Goal: Information Seeking & Learning: Learn about a topic

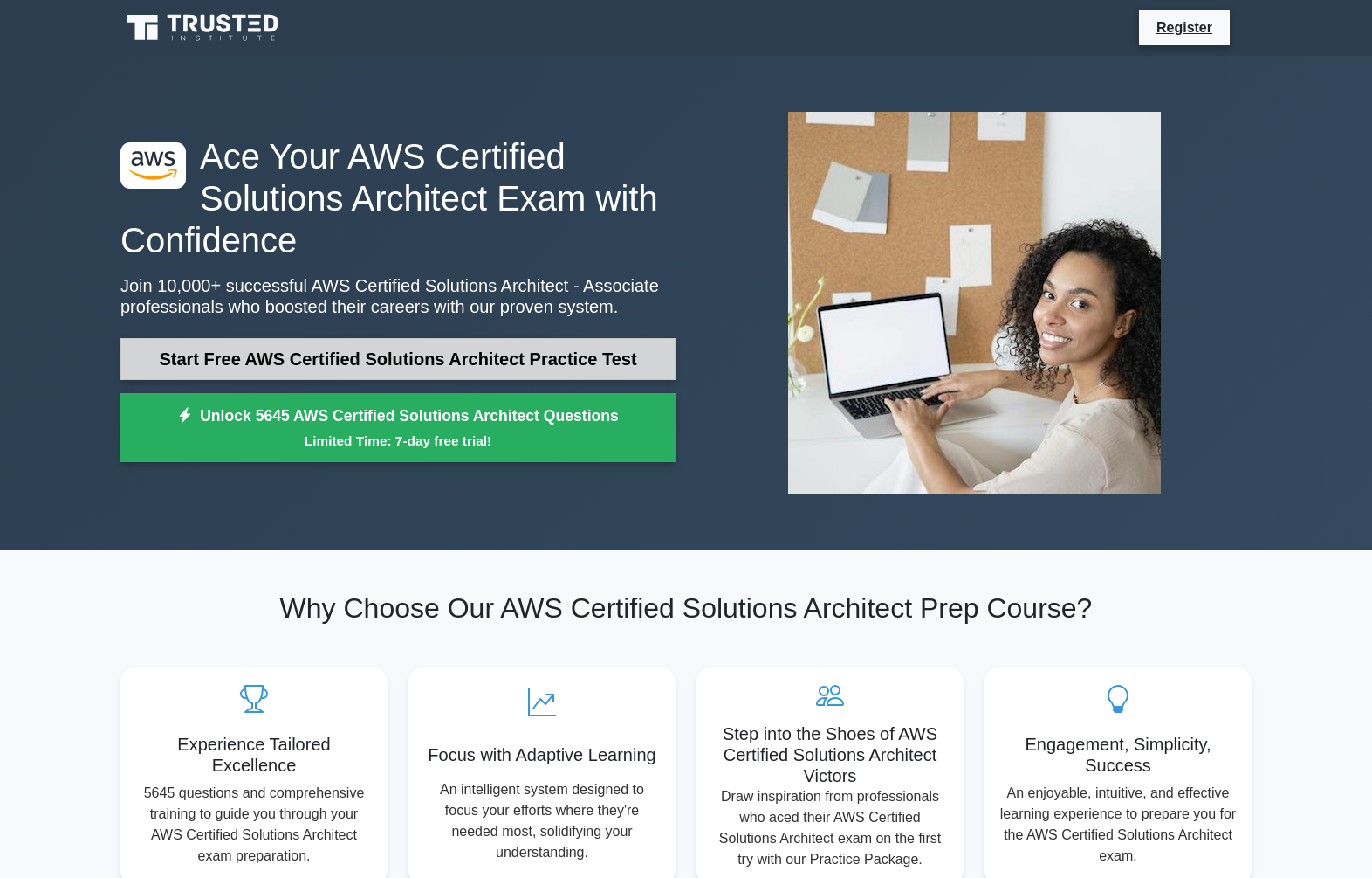
click at [479, 361] on link "Start Free AWS Certified Solutions Architect Practice Test" at bounding box center [398, 358] width 555 height 42
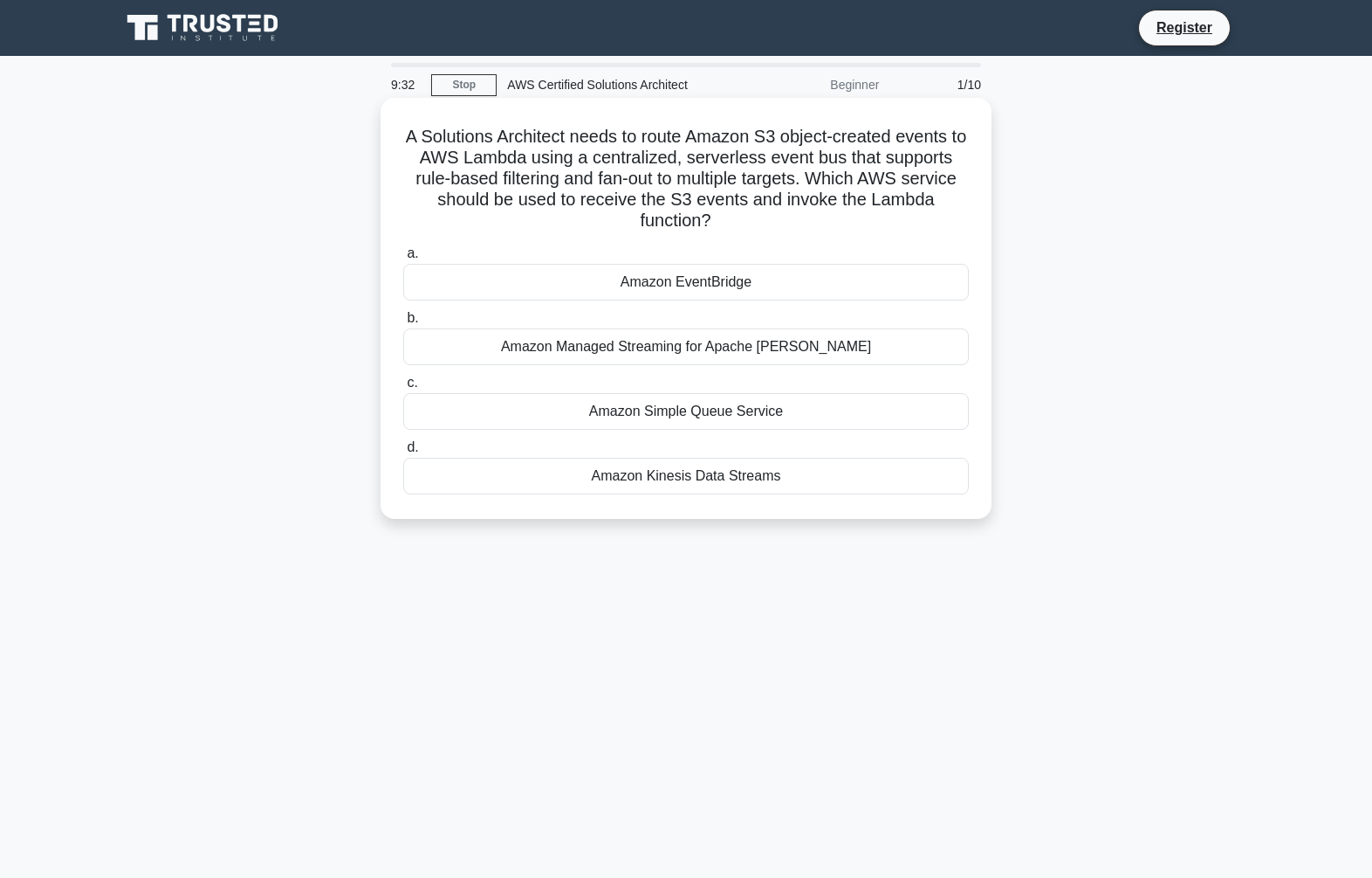
click at [716, 265] on div "Amazon EventBridge" at bounding box center [686, 281] width 566 height 36
click at [403, 259] on input "a. Amazon EventBridge" at bounding box center [403, 253] width 0 height 11
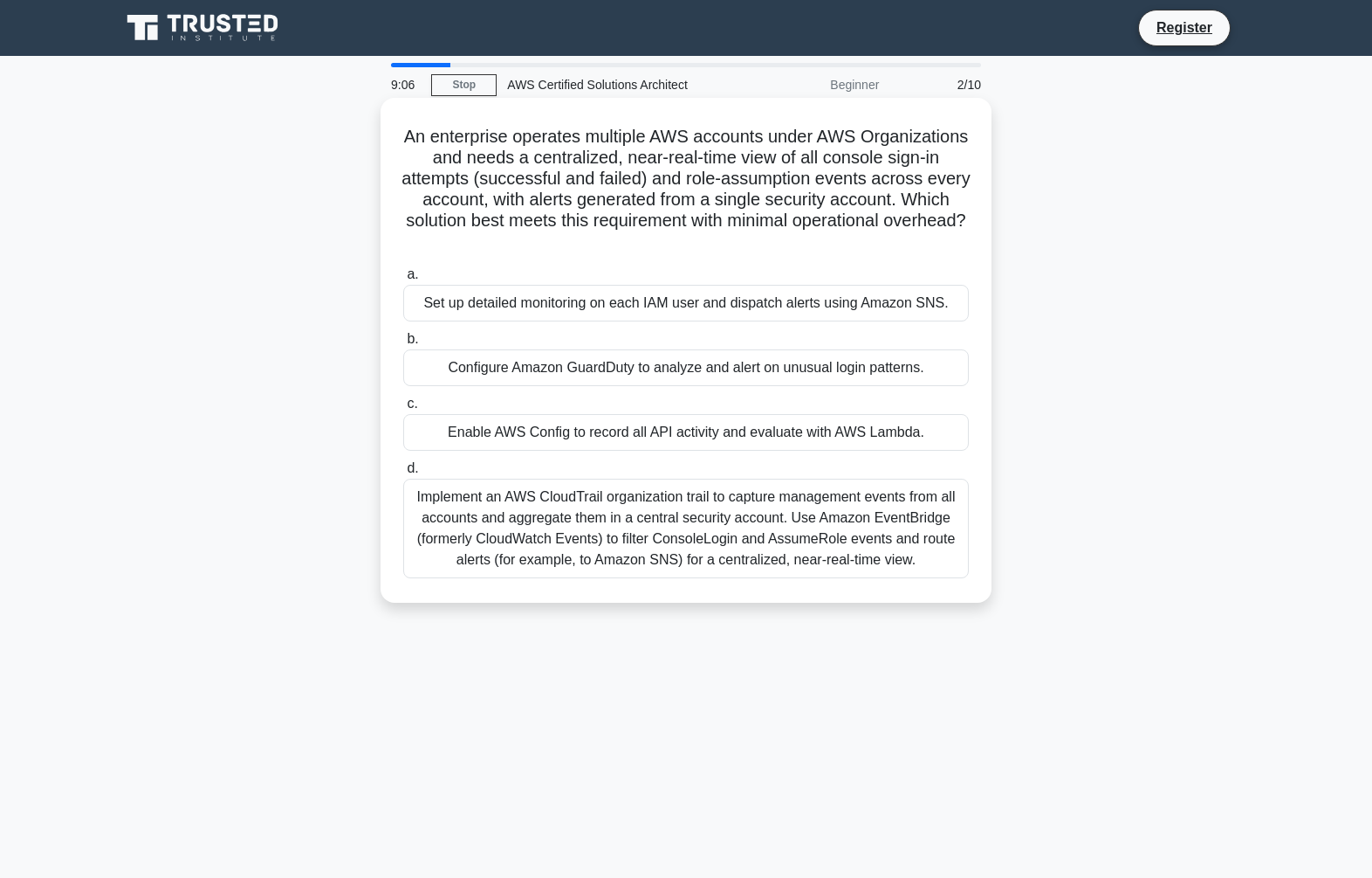
click at [746, 371] on div "Configure Amazon GuardDuty to analyze and alert on unusual login patterns." at bounding box center [686, 367] width 566 height 36
click at [403, 345] on input "b. Configure Amazon GuardDuty to analyze and alert on unusual login patterns." at bounding box center [403, 339] width 0 height 11
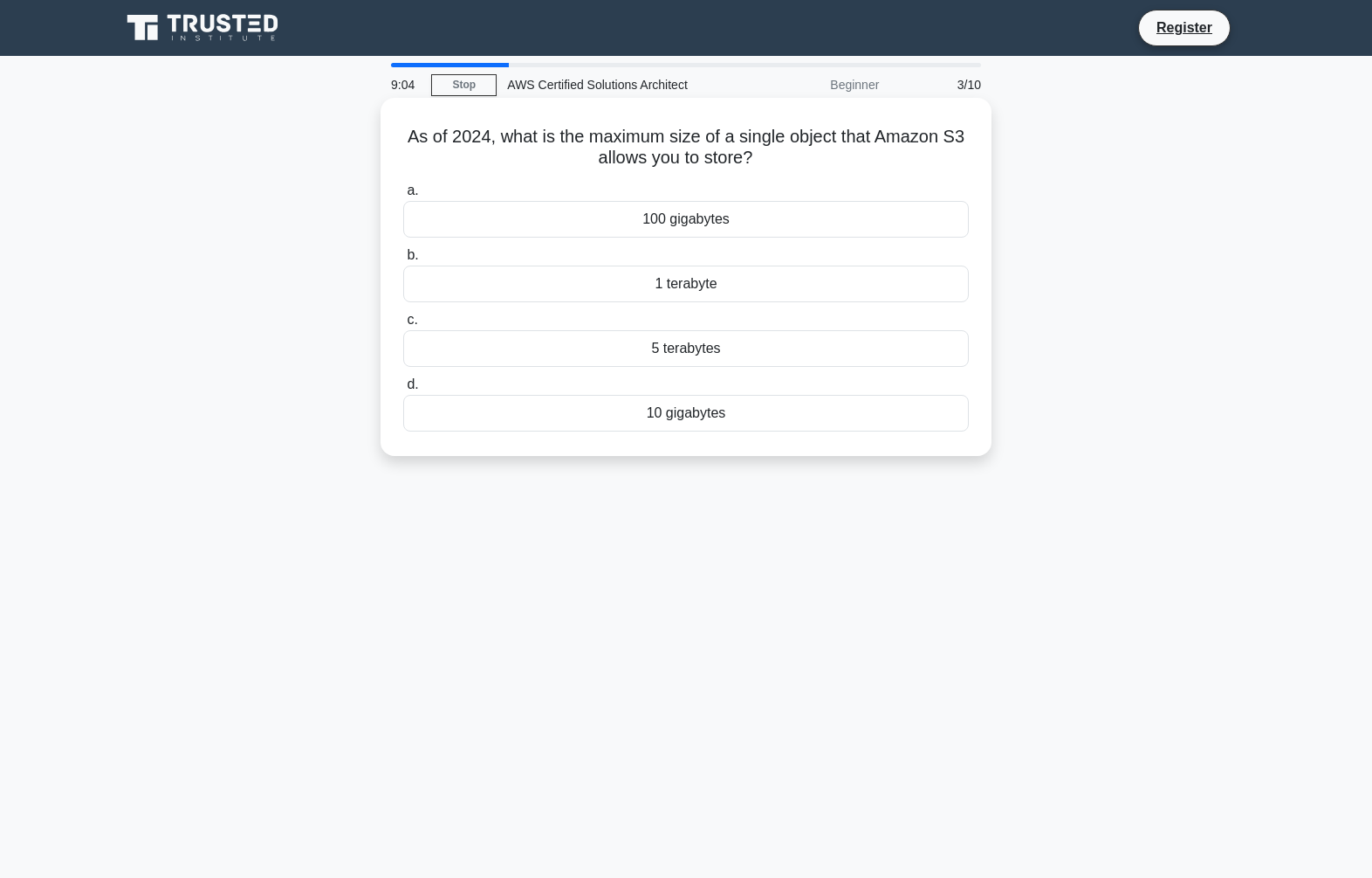
click at [761, 160] on icon ".spinner_0XTQ{transform-origin:center;animation:spinner_y6GP .75s linear infini…" at bounding box center [763, 159] width 21 height 21
click at [771, 163] on icon ".spinner_0XTQ{transform-origin:center;animation:spinner_y6GP .75s linear infini…" at bounding box center [763, 159] width 21 height 21
drag, startPoint x: 755, startPoint y: 161, endPoint x: 599, endPoint y: 151, distance: 156.3
click at [599, 151] on h5 "As of 2024, what is the maximum size of a single object that Amazon S3 allows y…" at bounding box center [686, 147] width 569 height 43
click at [551, 146] on h5 "As of 2024, what is the maximum size of a single object that Amazon S3 allows y…" at bounding box center [686, 147] width 569 height 43
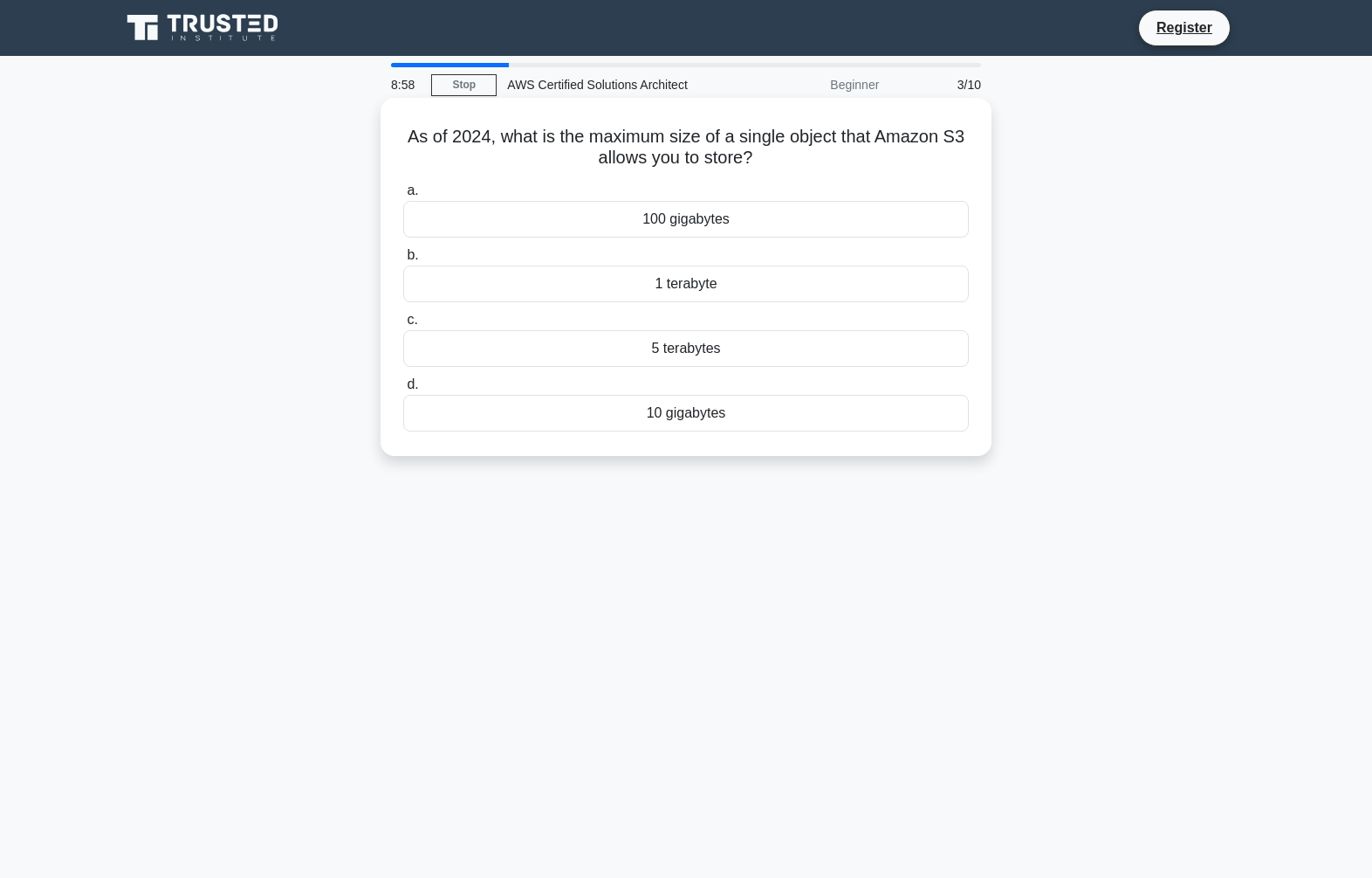
click at [565, 138] on h5 "As of 2024, what is the maximum size of a single object that Amazon S3 allows y…" at bounding box center [686, 147] width 569 height 43
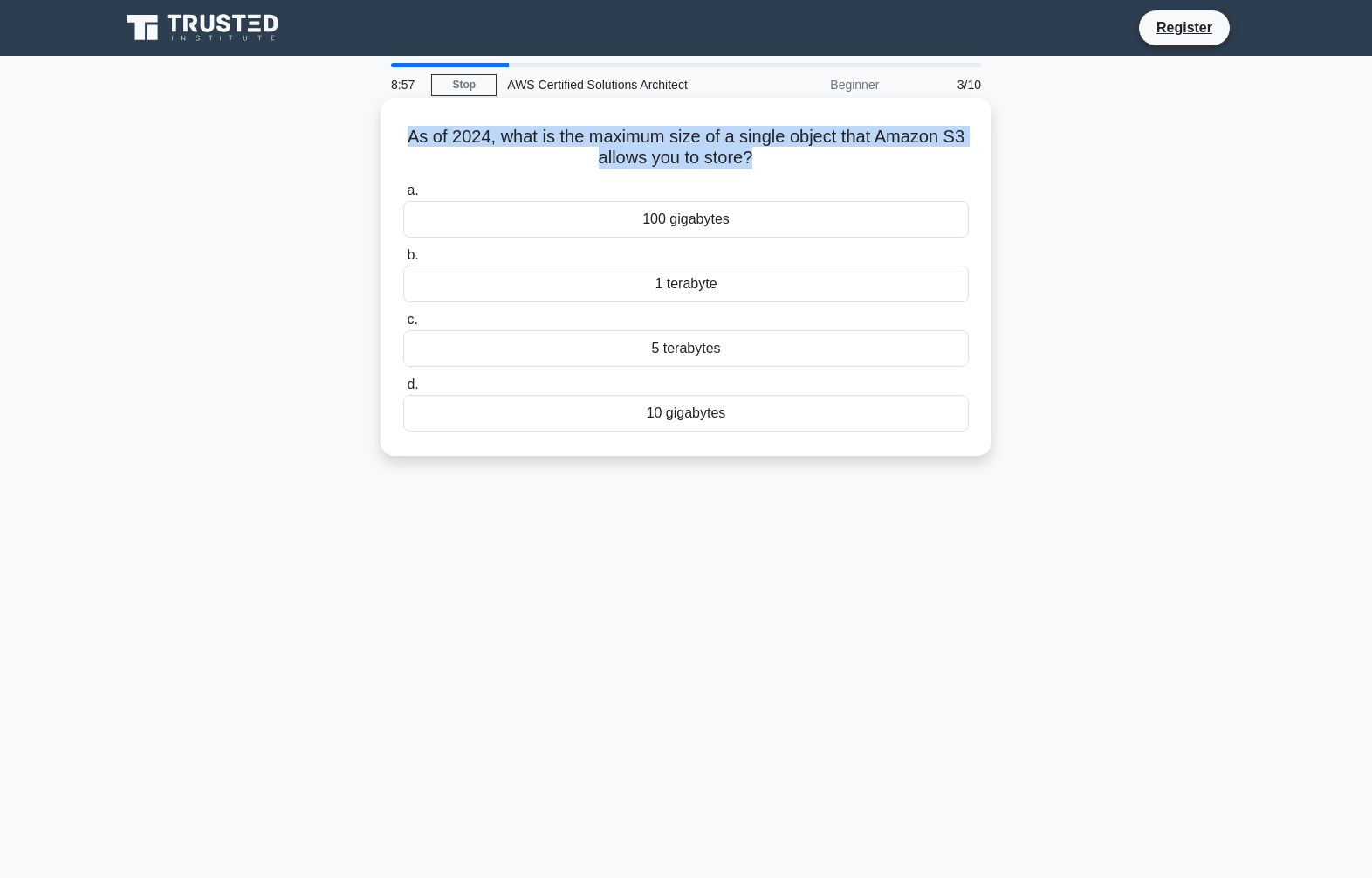
click at [565, 138] on h5 "As of 2024, what is the maximum size of a single object that Amazon S3 allows y…" at bounding box center [686, 147] width 569 height 43
click at [682, 163] on h5 "As of 2024, what is the maximum size of a single object that Amazon S3 allows y…" at bounding box center [686, 147] width 569 height 43
click at [759, 173] on div "As of 2024, what is the maximum size of a single object that Amazon S3 allows y…" at bounding box center [686, 277] width 598 height 344
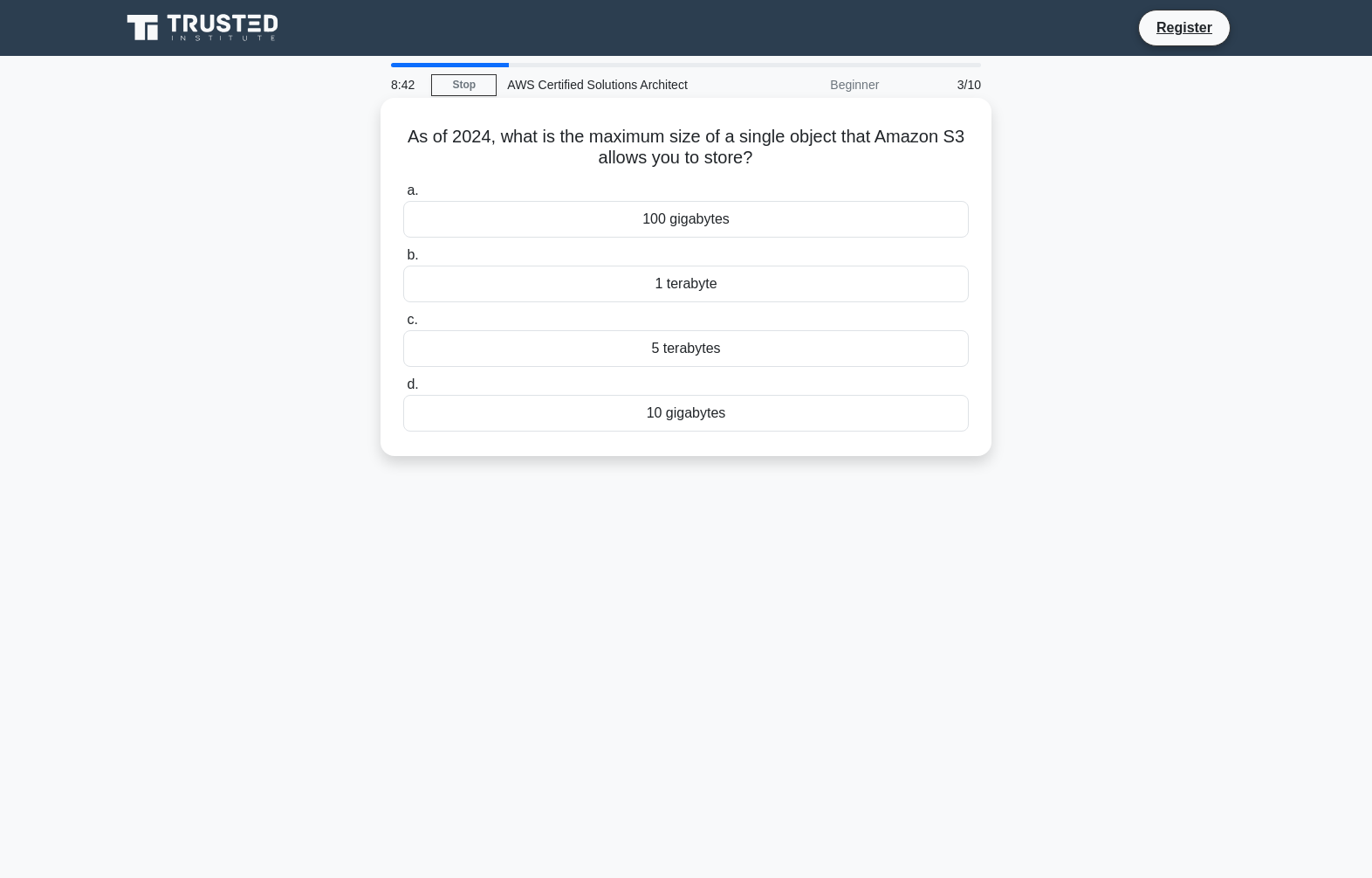
click at [709, 416] on div "10 gigabytes" at bounding box center [686, 412] width 566 height 36
click at [403, 390] on input "d. 10 gigabytes" at bounding box center [403, 385] width 0 height 11
click at [698, 410] on div "1 hour" at bounding box center [686, 412] width 566 height 36
click at [403, 390] on input "d. 1 hour" at bounding box center [403, 385] width 0 height 11
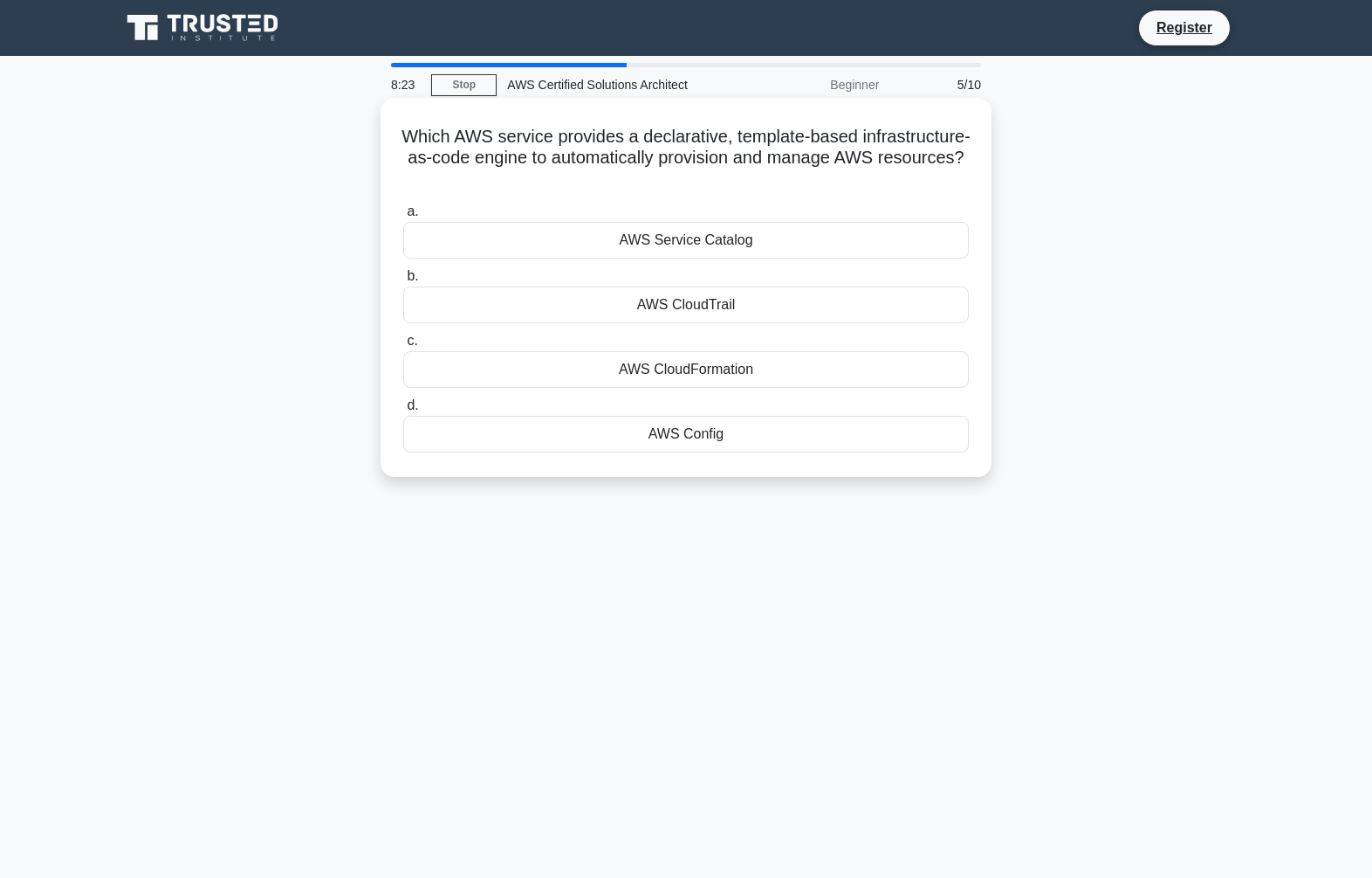
click at [794, 370] on div "AWS CloudFormation" at bounding box center [686, 369] width 566 height 36
click at [403, 347] on input "c. AWS CloudFormation" at bounding box center [403, 340] width 0 height 11
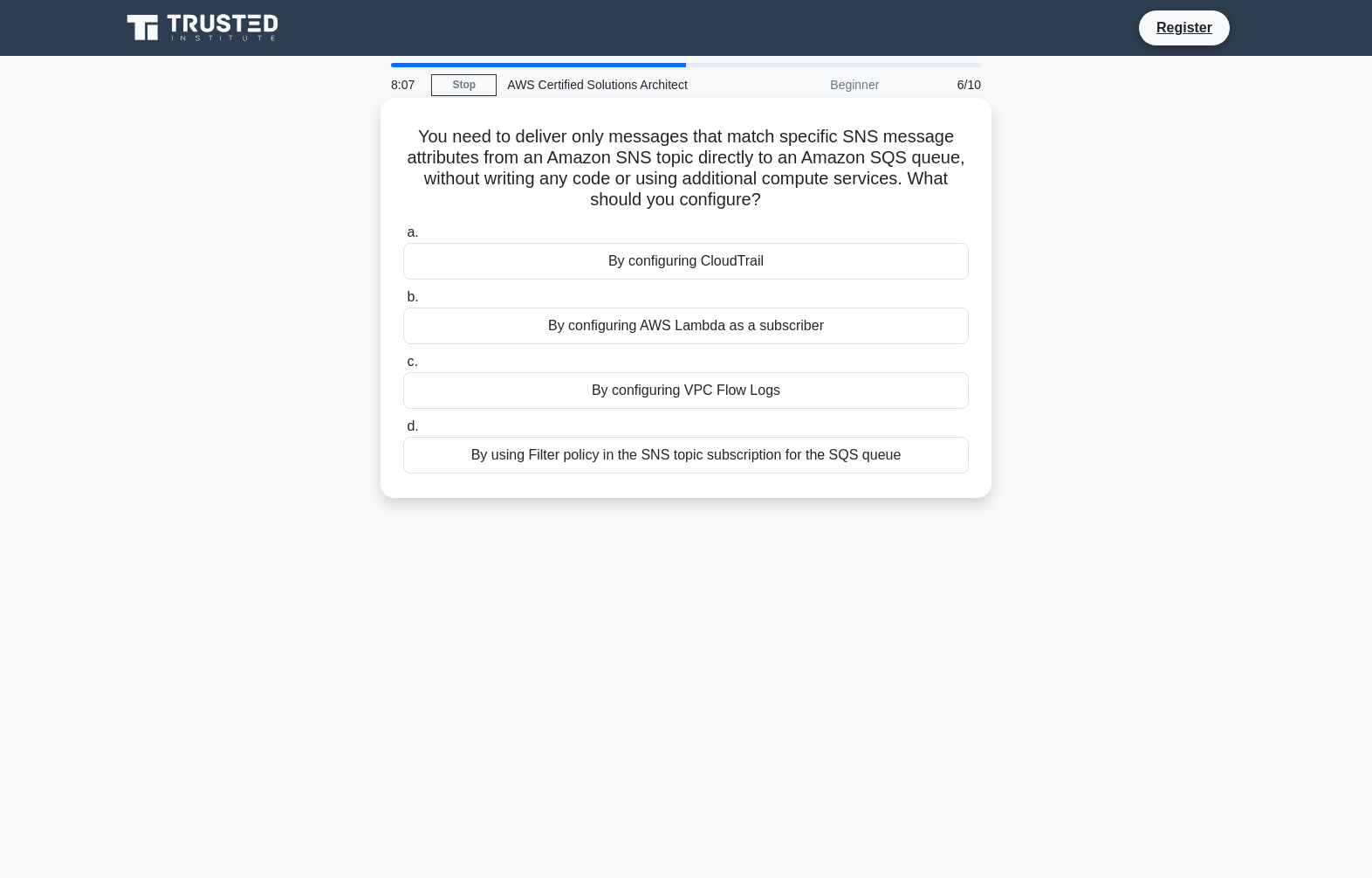
click at [827, 458] on div "By using Filter policy in the SNS topic subscription for the SQS queue" at bounding box center [686, 454] width 566 height 36
click at [403, 432] on input "d. By using Filter policy in the SNS topic subscription for the SQS queue" at bounding box center [403, 426] width 0 height 11
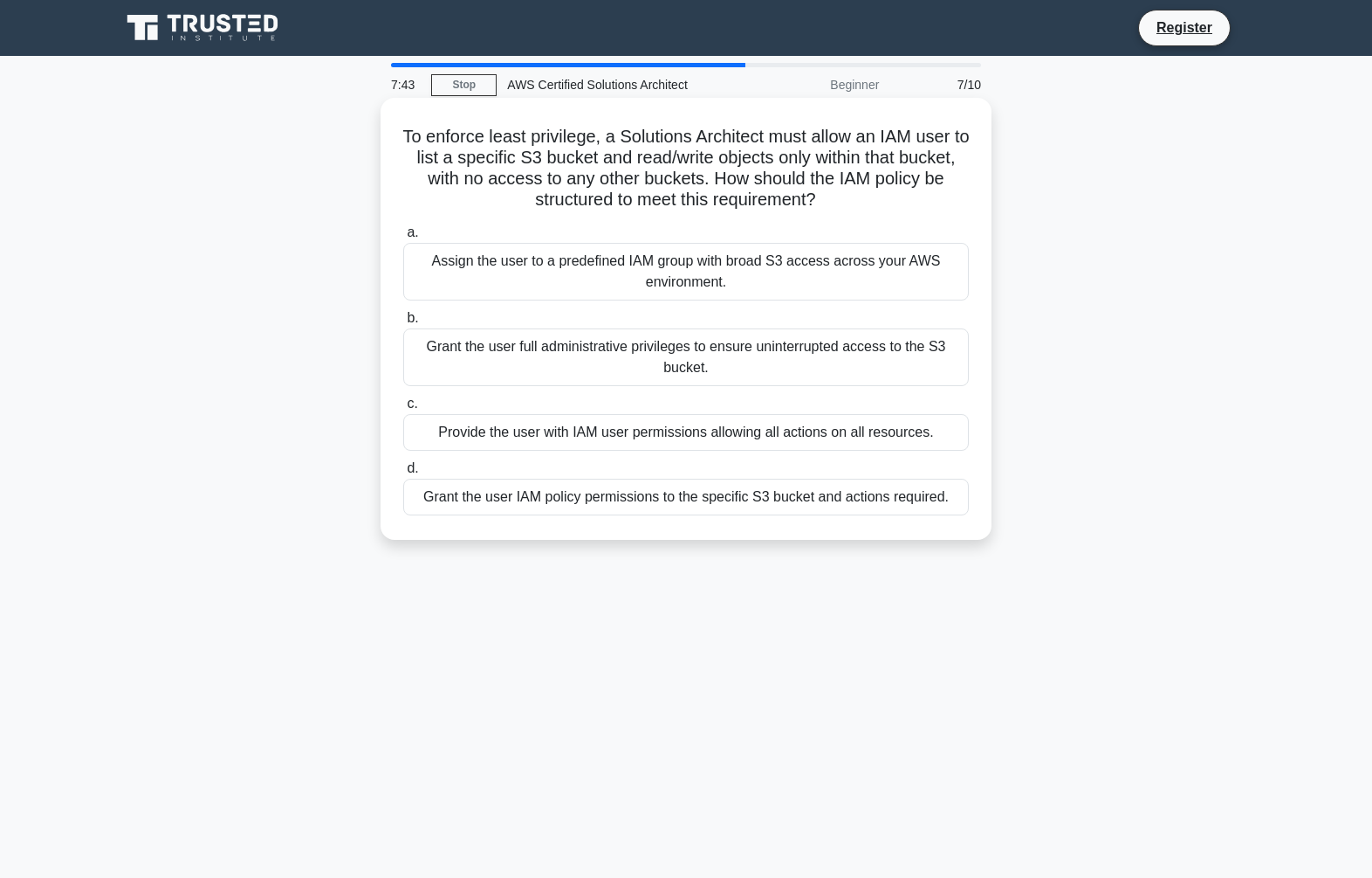
click at [782, 503] on div "Grant the user IAM policy permissions to the specific S3 bucket and actions req…" at bounding box center [686, 496] width 566 height 36
click at [403, 474] on input "[PERSON_NAME] the user IAM policy permissions to the specific S3 bucket and act…" at bounding box center [403, 468] width 0 height 11
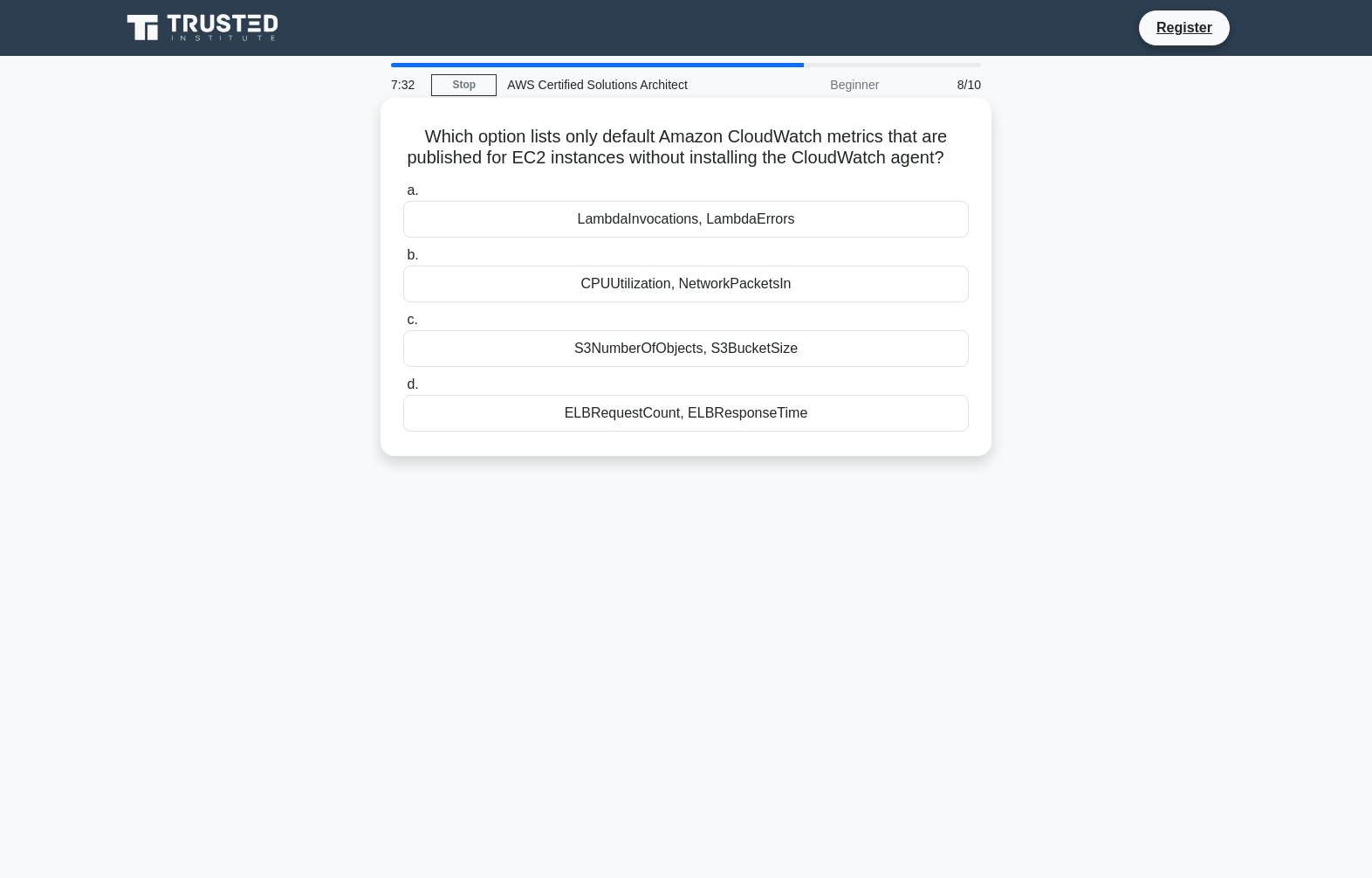
click at [720, 286] on div "CPUUtilization, NetworkPacketsIn" at bounding box center [686, 283] width 566 height 36
click at [403, 261] on input "b. CPUUtilization, NetworkPacketsIn" at bounding box center [403, 255] width 0 height 11
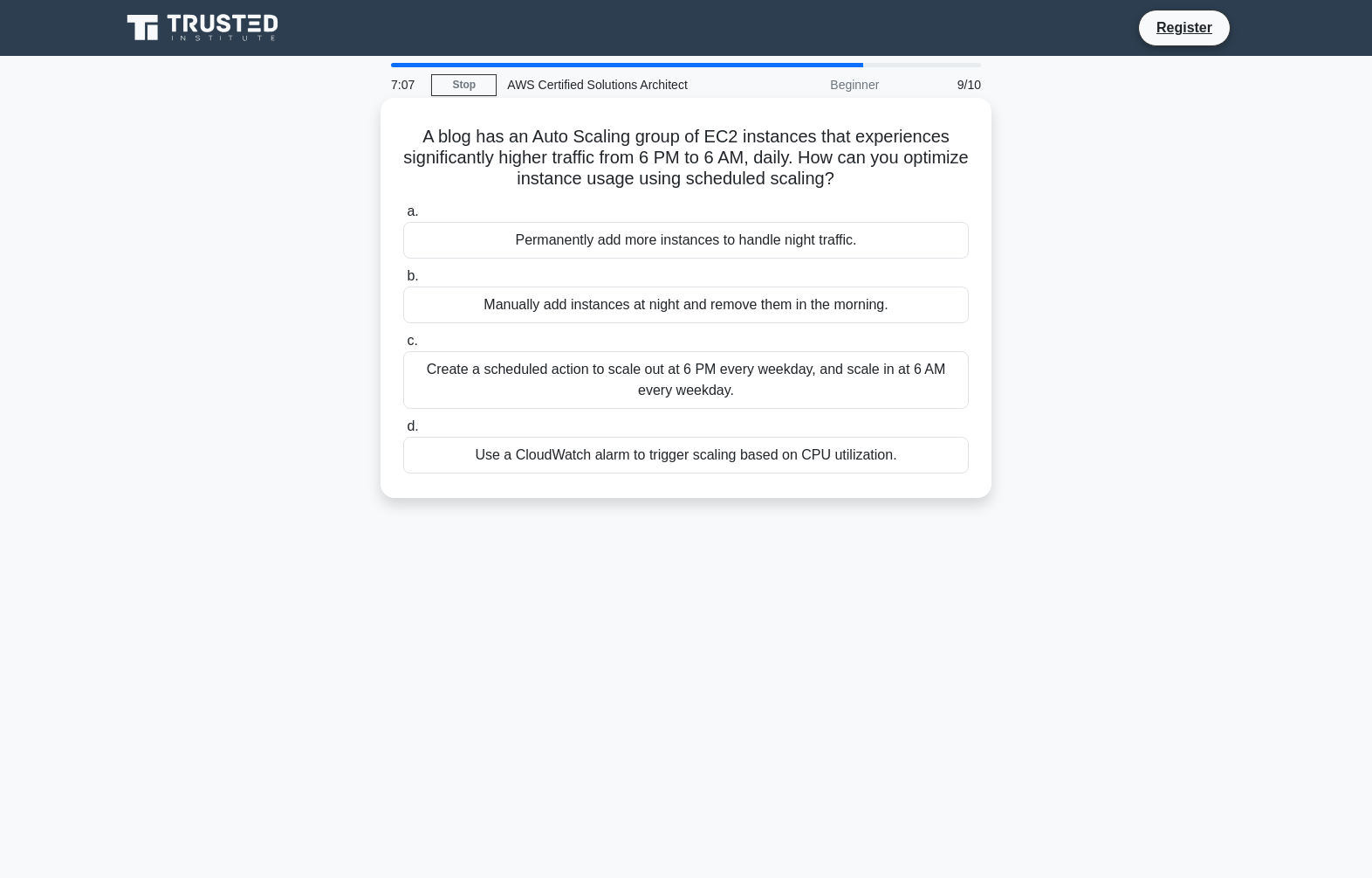
click at [776, 386] on div "Create a scheduled action to scale out at 6 PM every weekday, and scale in at 6…" at bounding box center [686, 379] width 566 height 57
click at [403, 347] on input "c. Create a scheduled action to scale out at 6 PM every weekday, and scale in a…" at bounding box center [403, 340] width 0 height 11
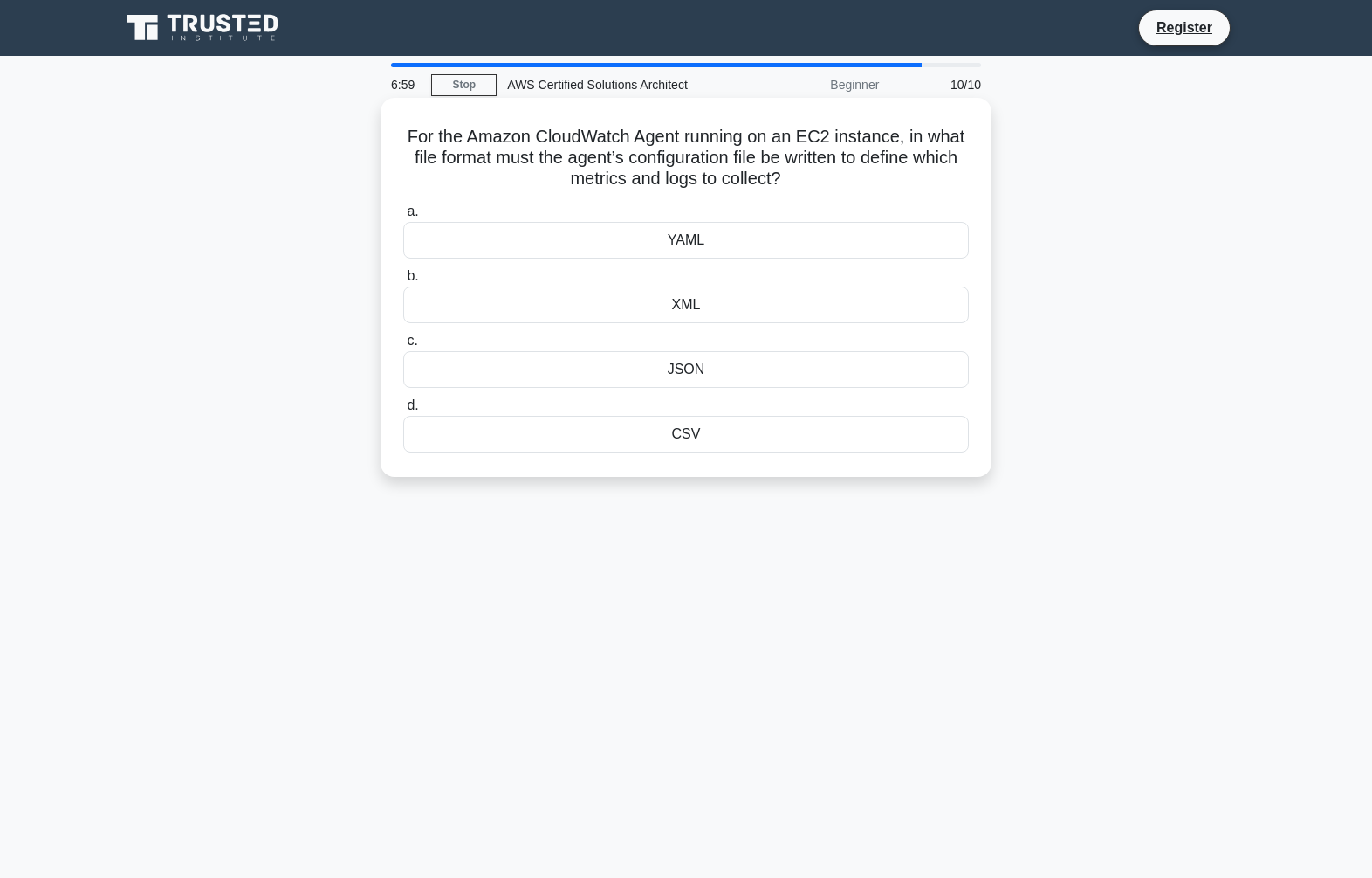
click at [699, 248] on div "YAML" at bounding box center [686, 240] width 566 height 36
click at [403, 218] on input "a. YAML" at bounding box center [403, 211] width 0 height 11
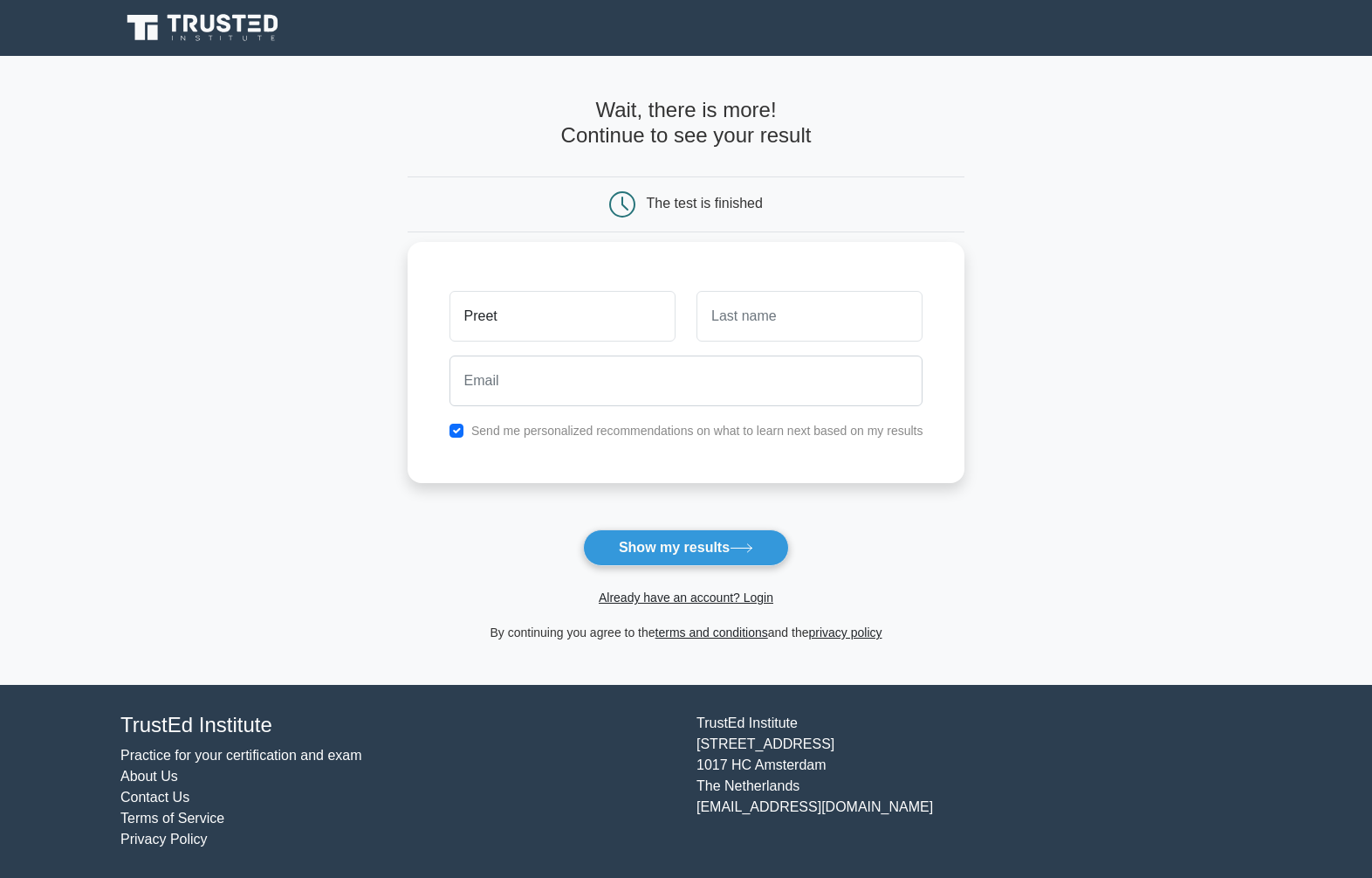
type input "Preet"
type input "Sehra"
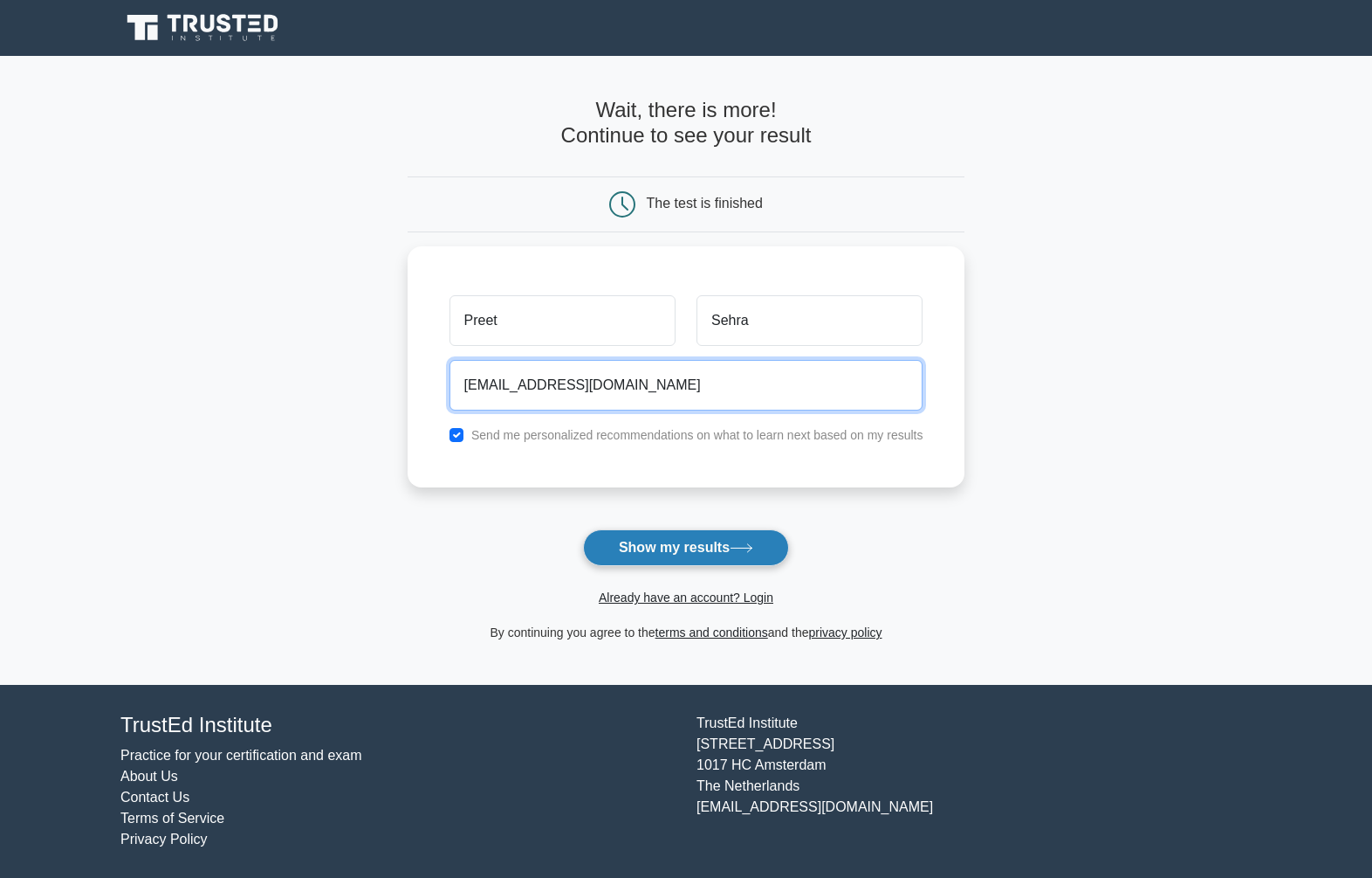
type input "[EMAIL_ADDRESS][DOMAIN_NAME]"
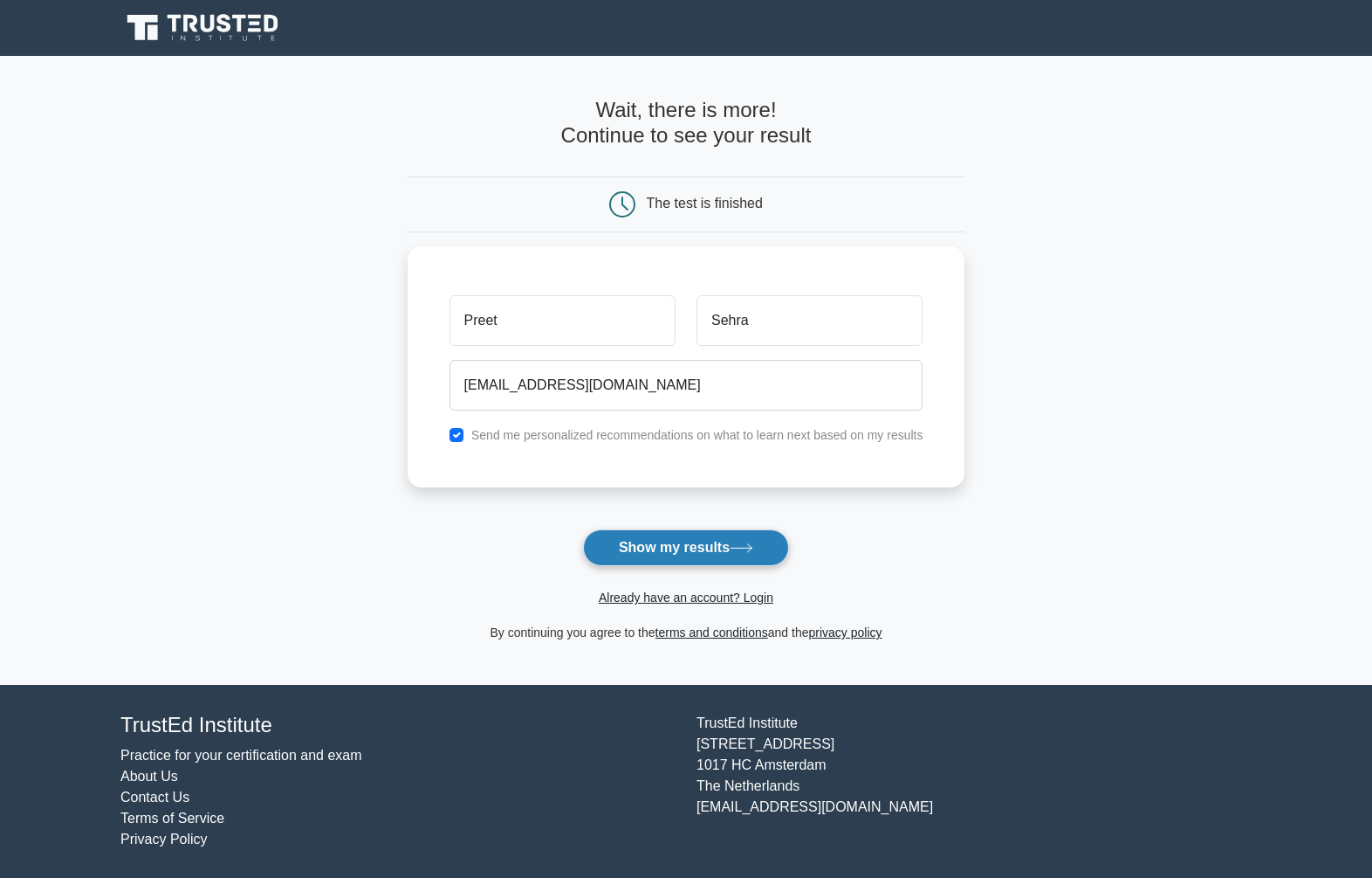
click at [713, 556] on button "Show my results" at bounding box center [686, 546] width 206 height 36
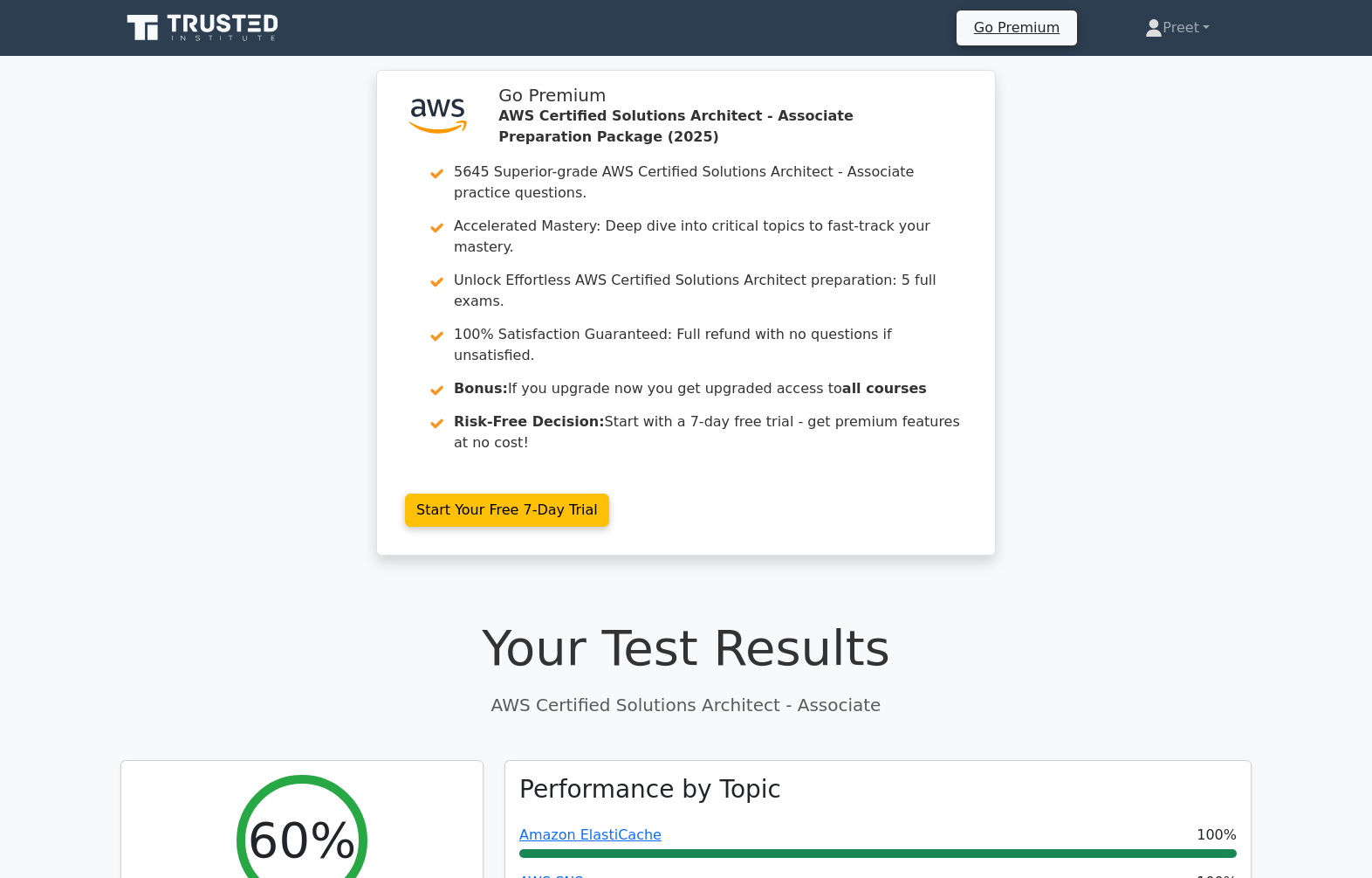
click at [1124, 386] on div ".st0{fill:#252F3E;} .st1{fill-rule:evenodd;clip-rule:evenodd;fill:#FF9900;} Go …" at bounding box center [686, 323] width 1372 height 507
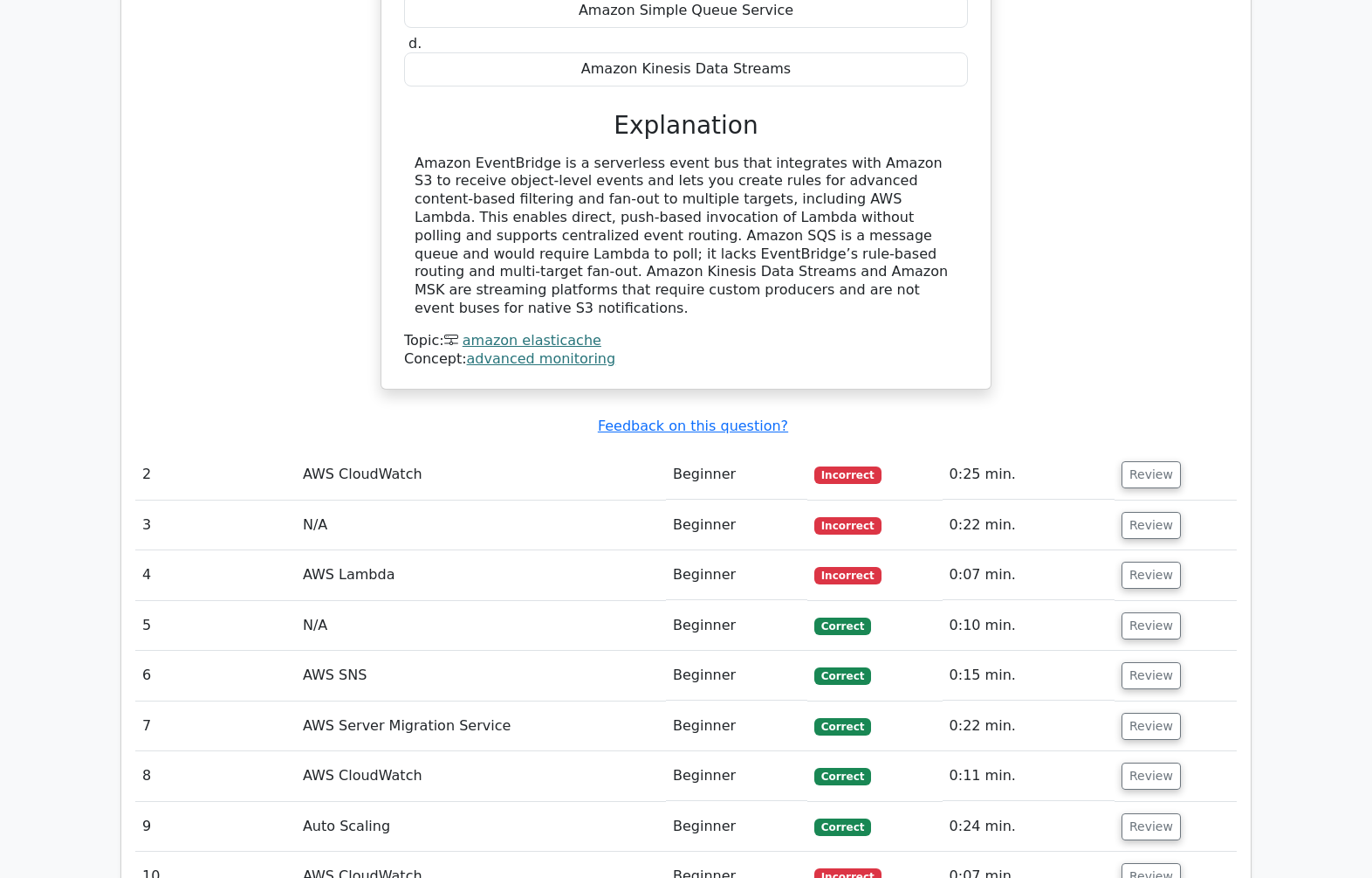
scroll to position [1885, 0]
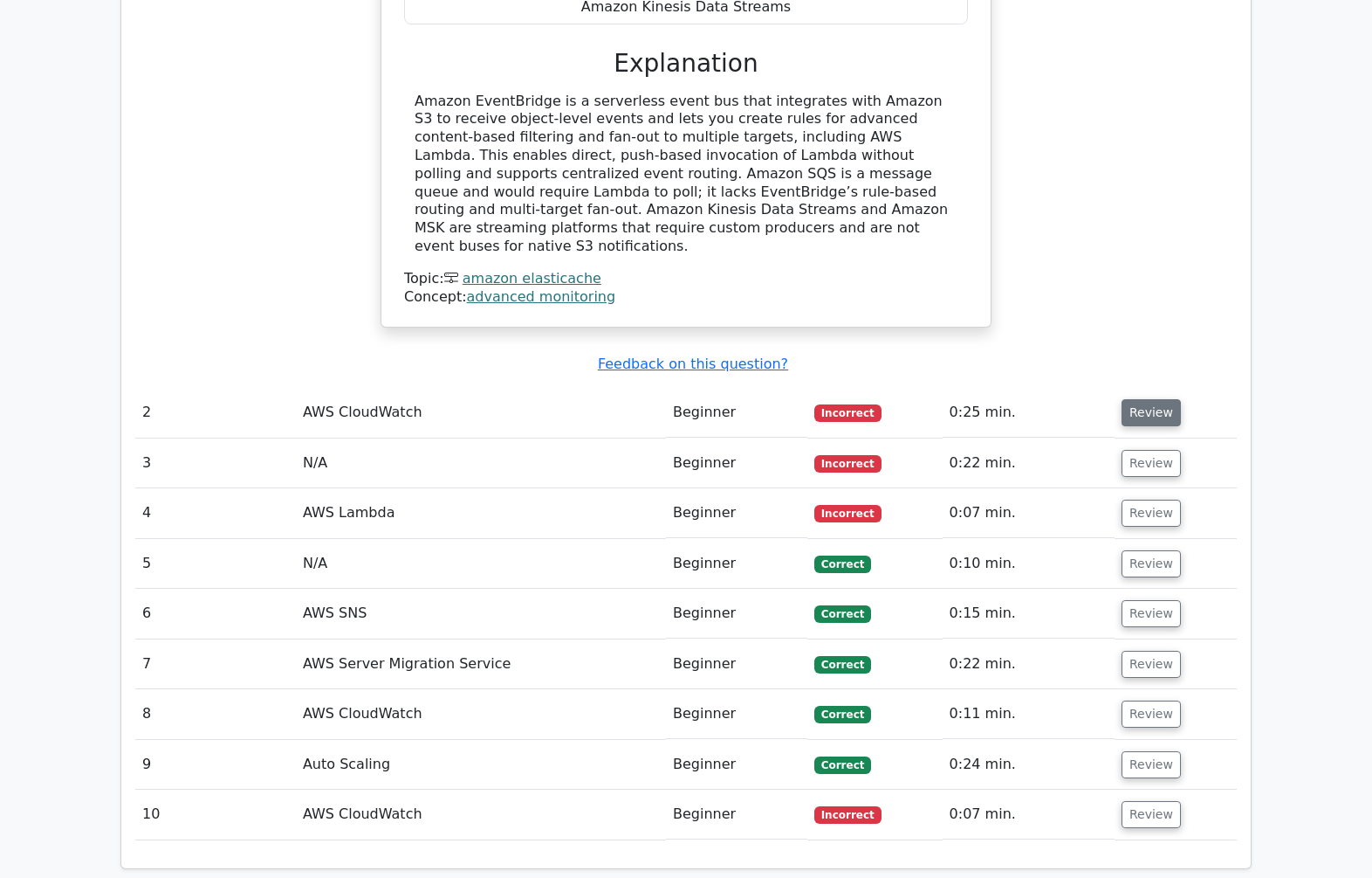
click at [1145, 399] on button "Review" at bounding box center [1151, 412] width 59 height 27
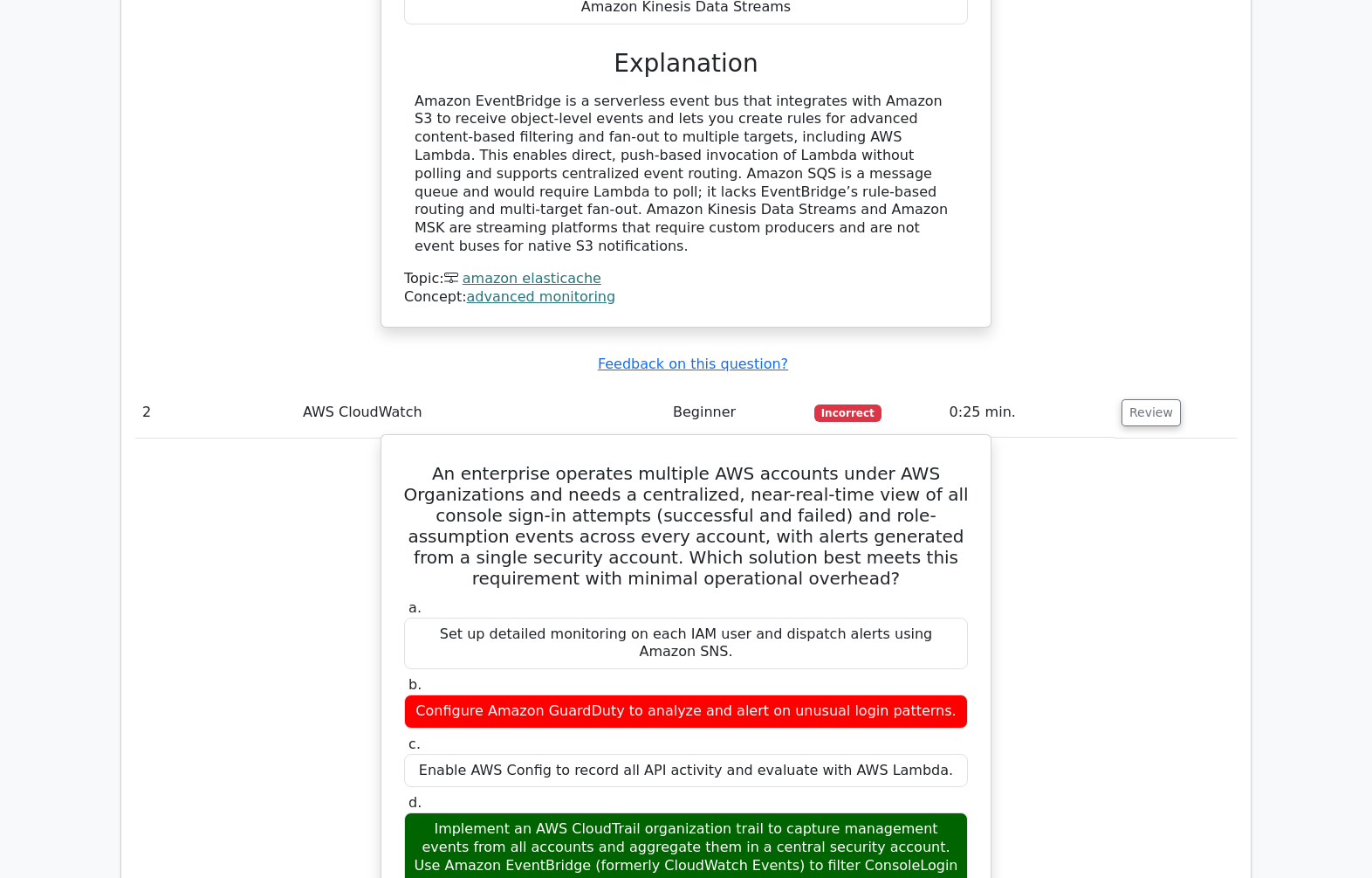
click at [857, 694] on div "Configure Amazon GuardDuty to analyze and alert on unusual login patterns." at bounding box center [686, 711] width 564 height 34
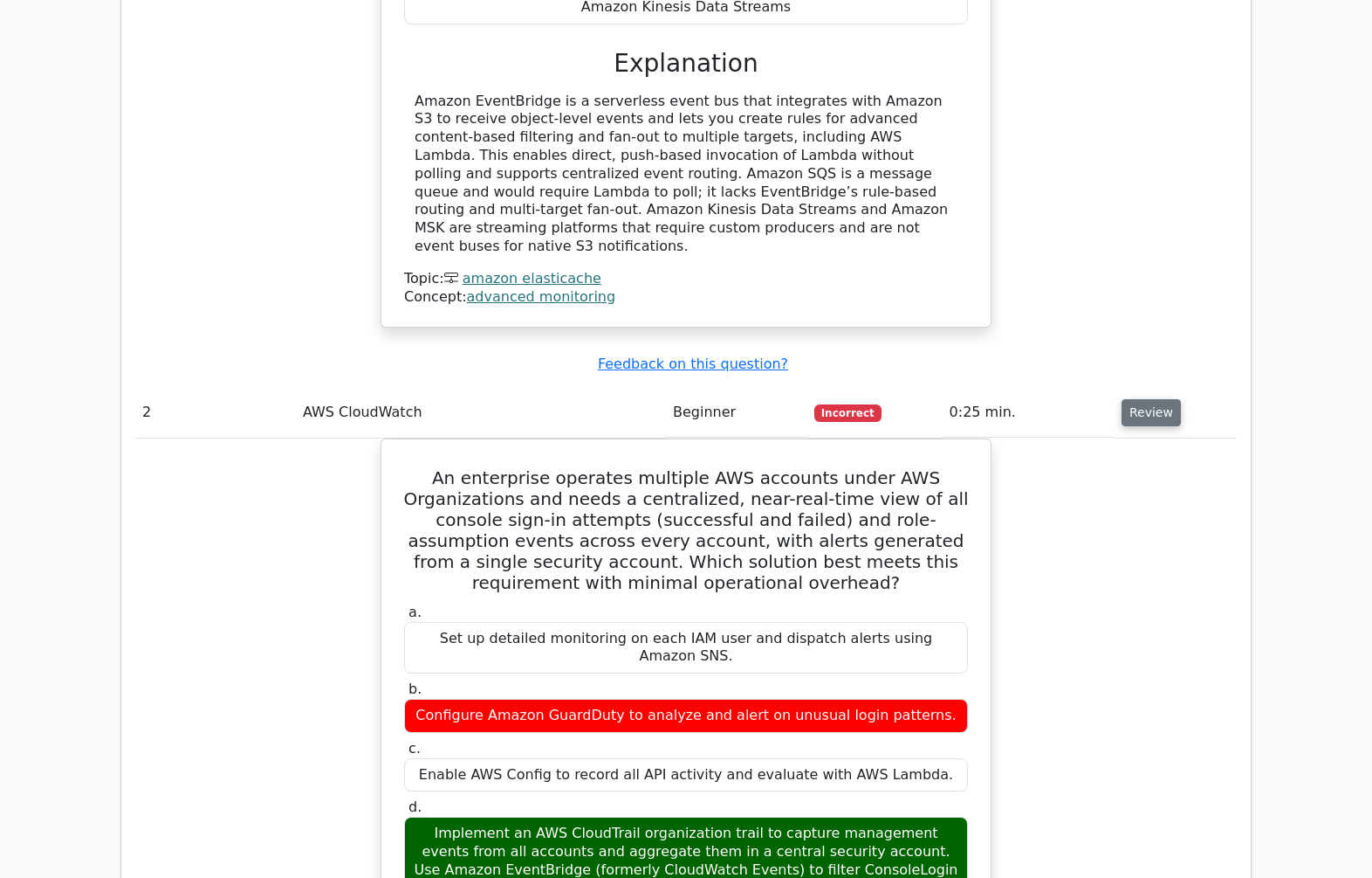
click at [1151, 399] on button "Review" at bounding box center [1151, 412] width 59 height 27
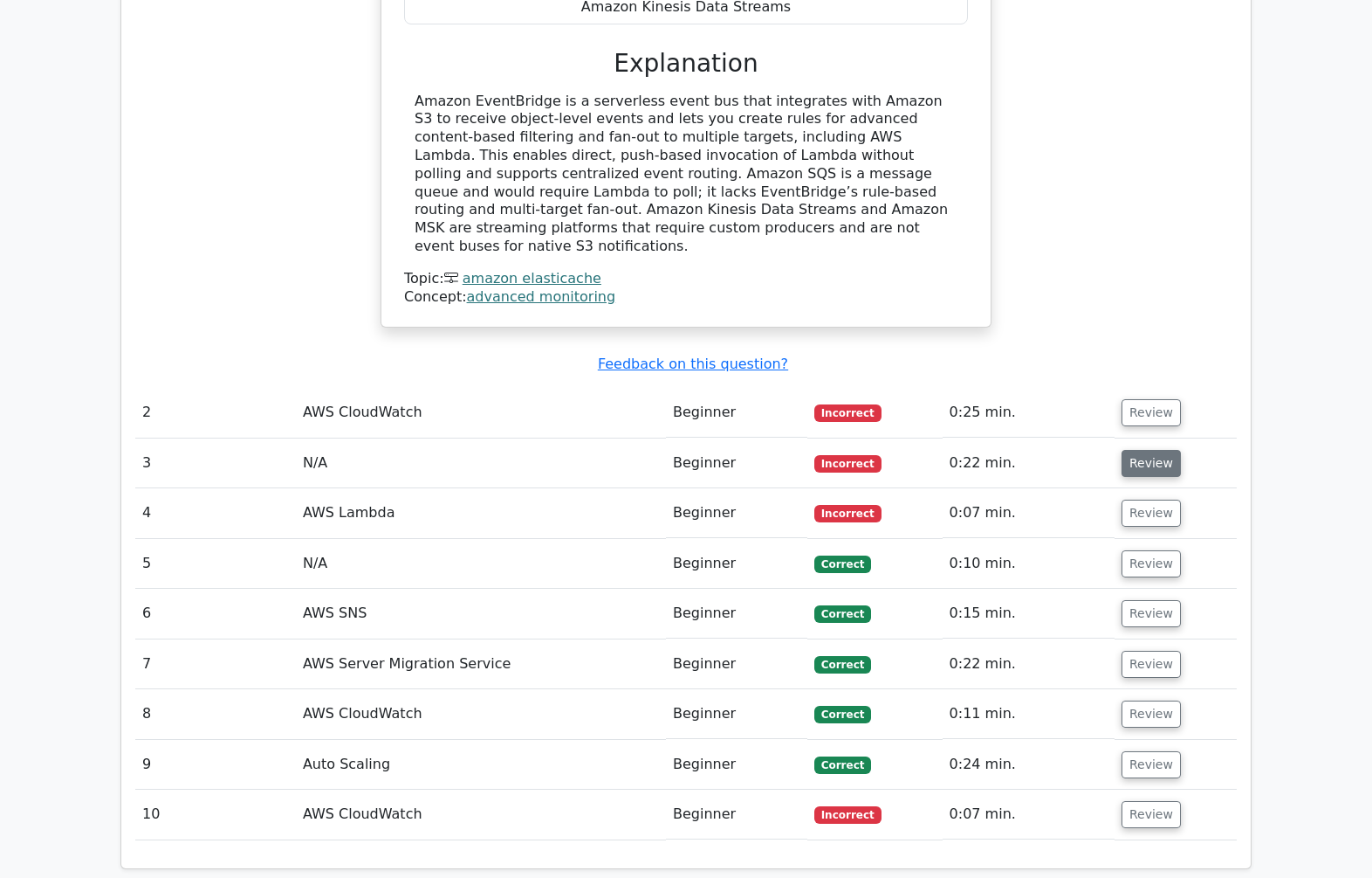
click at [1138, 450] on button "Review" at bounding box center [1151, 463] width 59 height 27
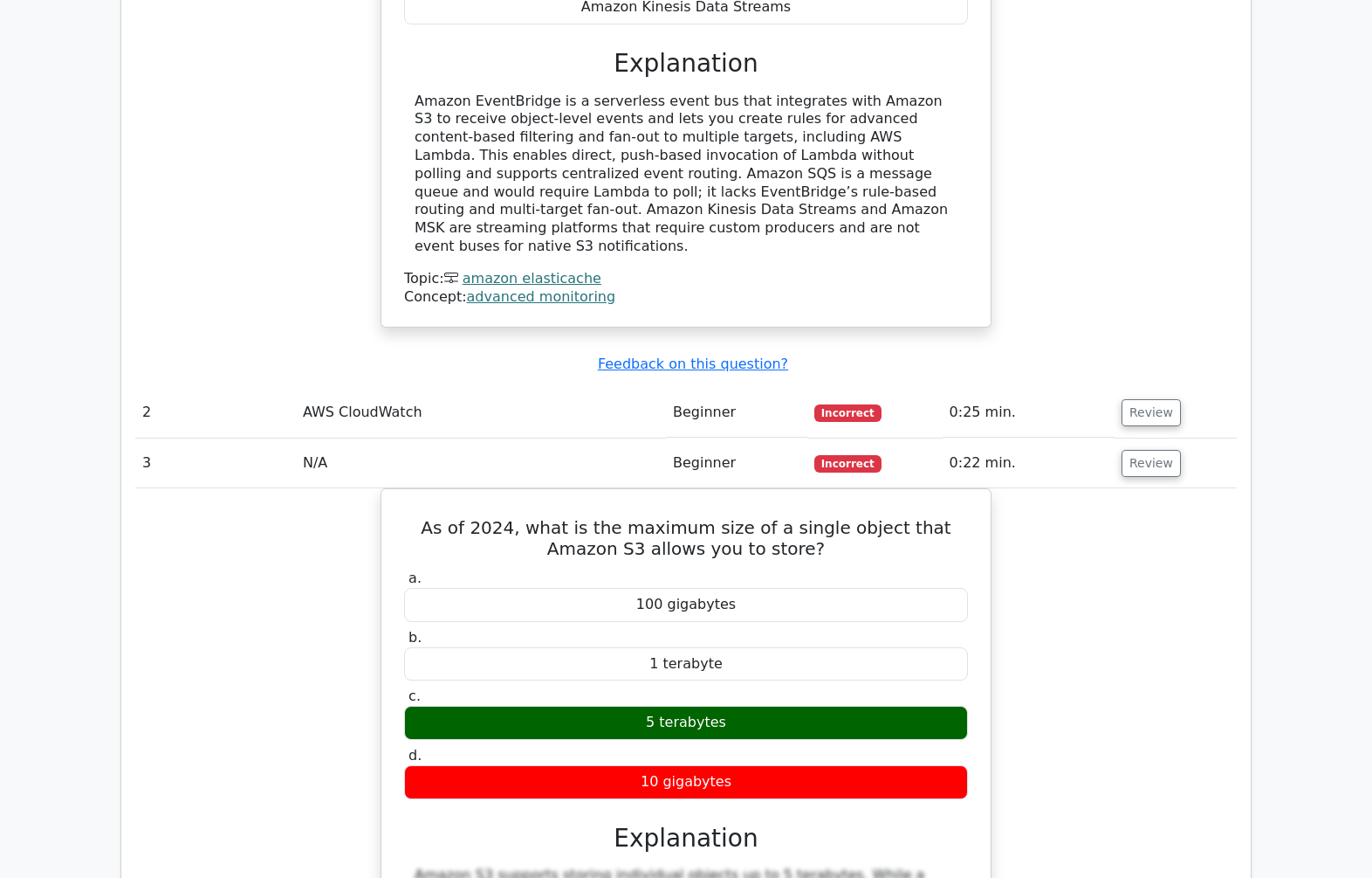
click at [1081, 521] on div "As of 2024, what is the maximum size of a single object that Amazon S3 allows y…" at bounding box center [686, 821] width 1101 height 666
click at [1149, 450] on button "Review" at bounding box center [1151, 463] width 59 height 27
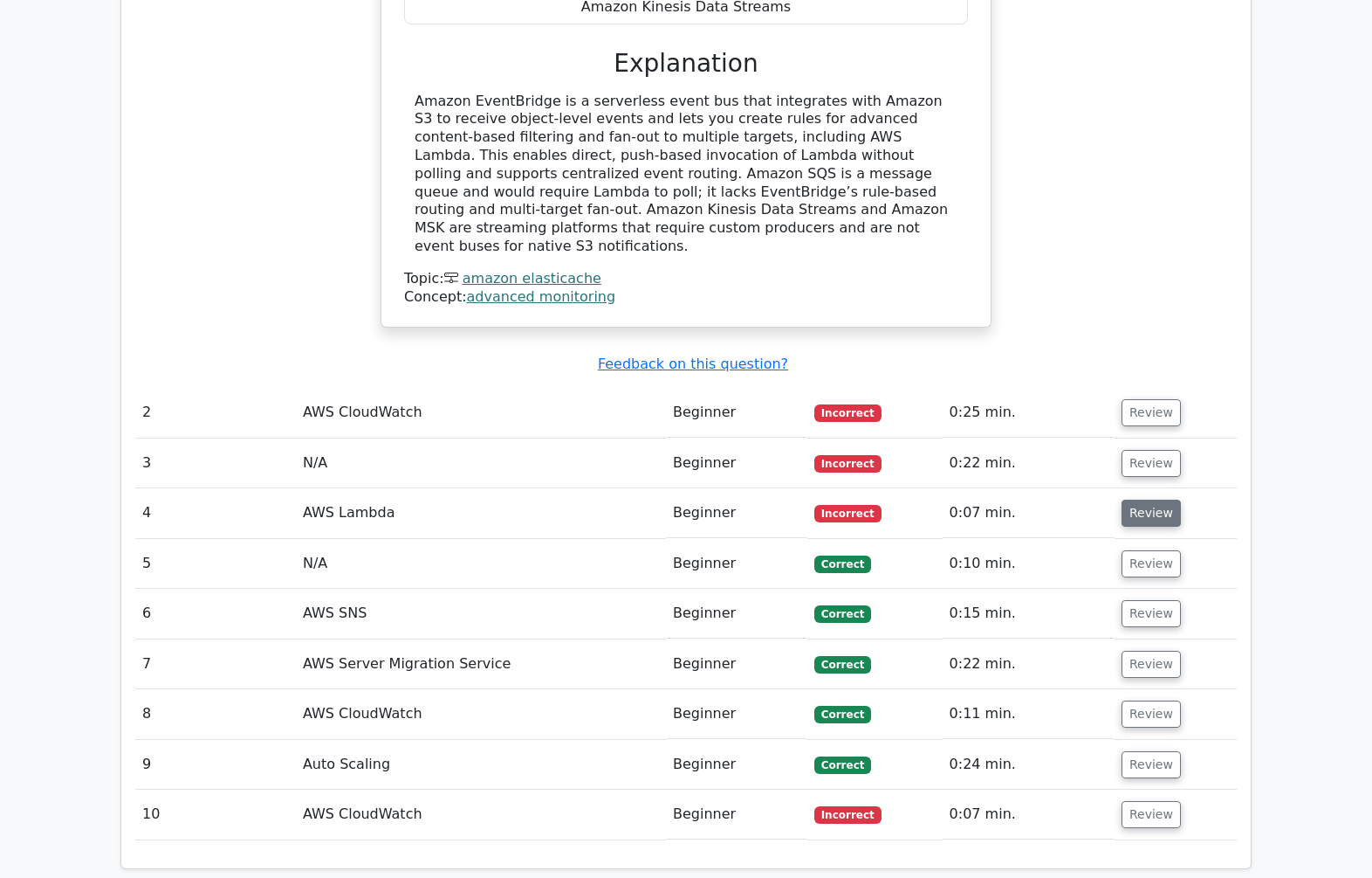
click at [1132, 500] on button "Review" at bounding box center [1151, 513] width 59 height 27
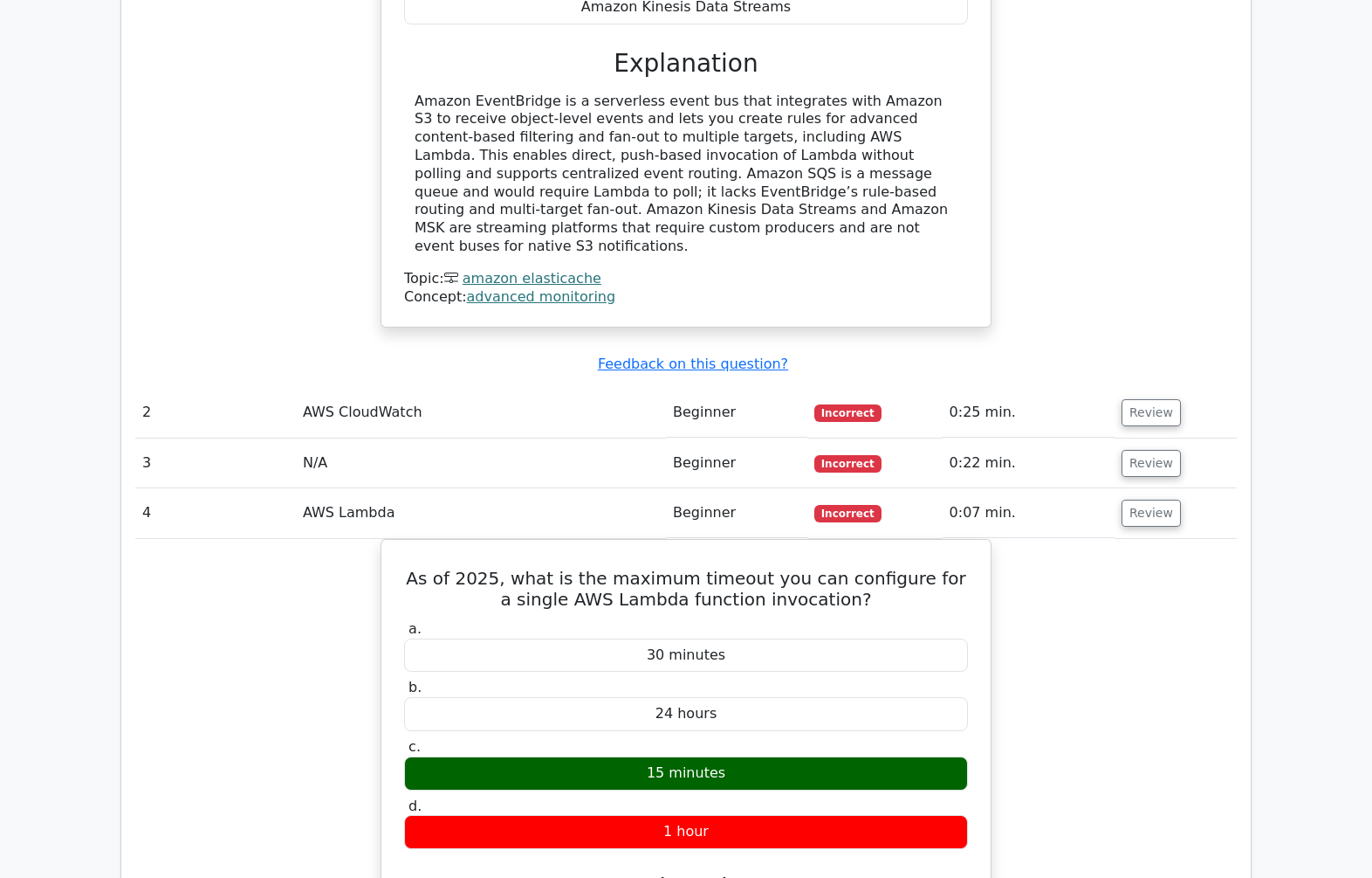
click at [1073, 554] on div "As of 2025, what is the maximum timeout you can configure for a single AWS Lamb…" at bounding box center [686, 871] width 1101 height 666
click at [1147, 500] on button "Review" at bounding box center [1151, 513] width 59 height 27
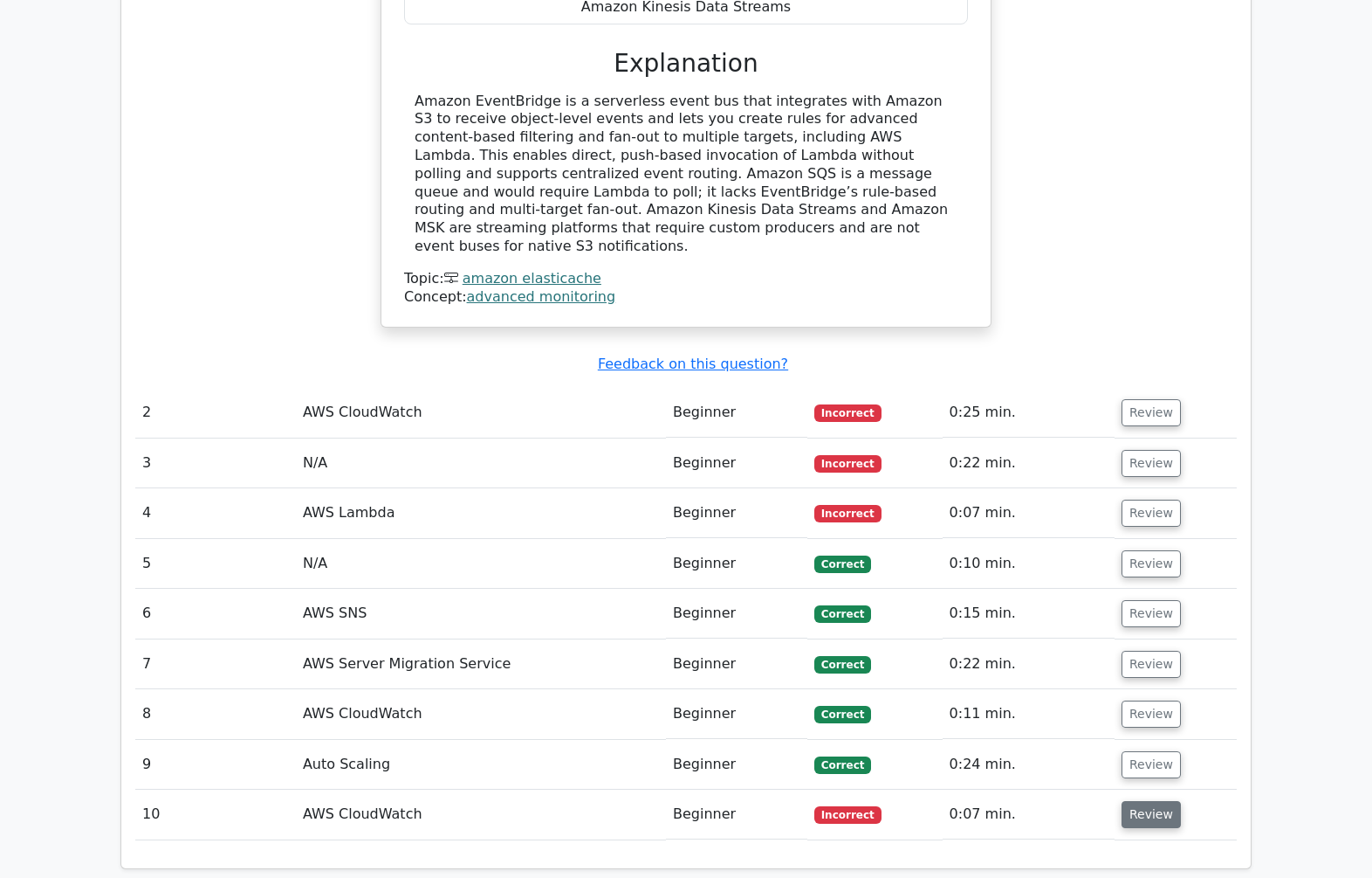
click at [1148, 801] on button "Review" at bounding box center [1151, 814] width 59 height 27
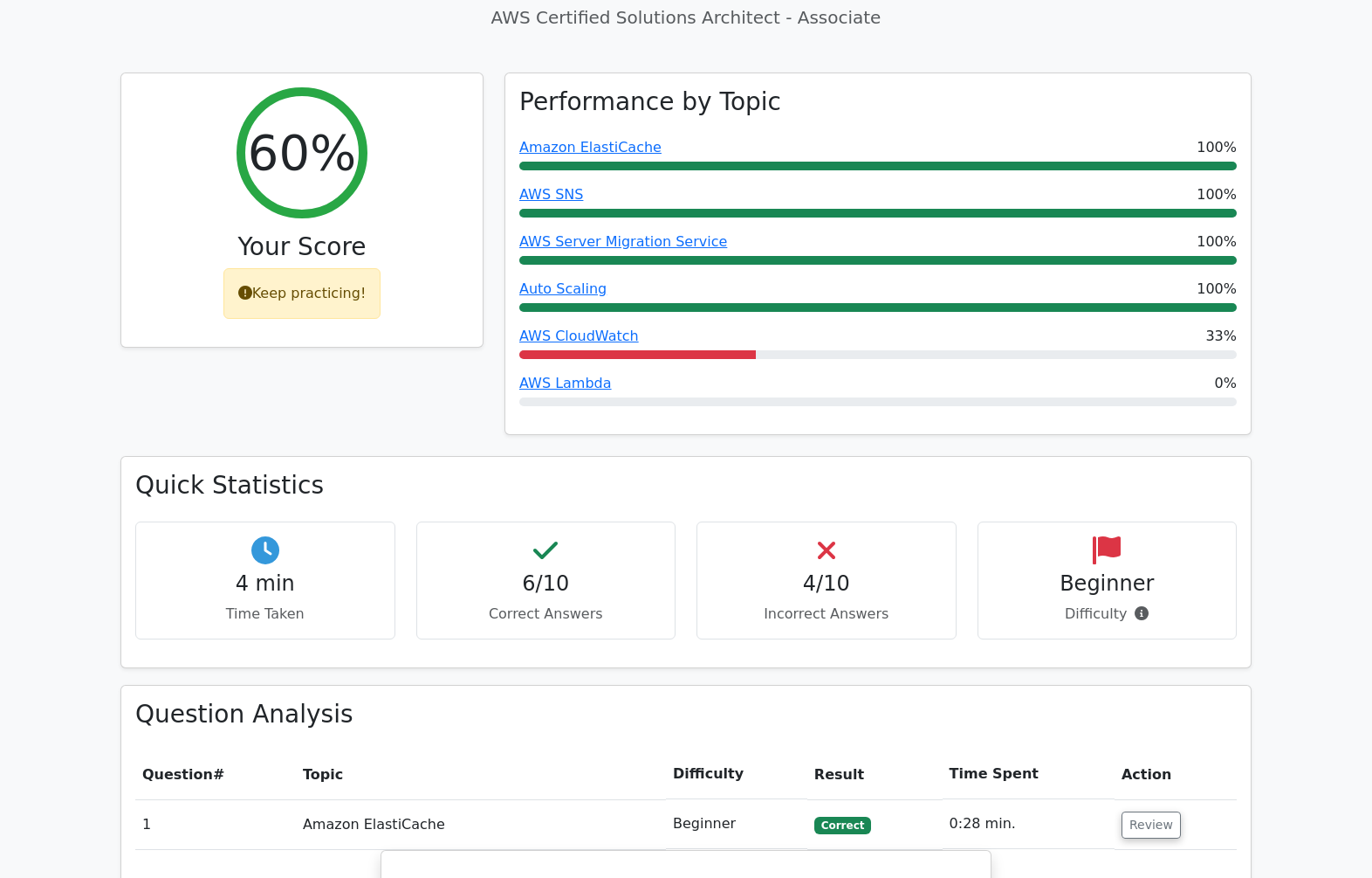
scroll to position [610, 0]
